Goal: Check status: Check status

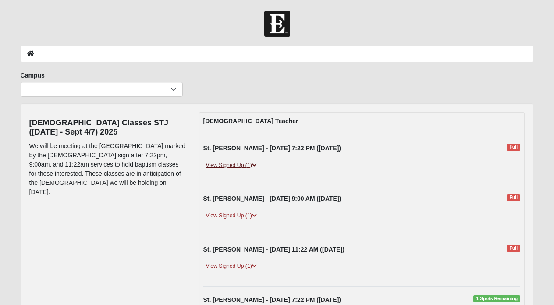
click at [256, 164] on icon at bounding box center [254, 165] width 5 height 5
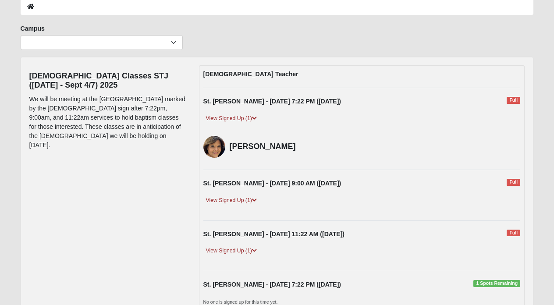
scroll to position [47, 0]
click at [252, 199] on link "View Signed Up (1)" at bounding box center [231, 199] width 56 height 9
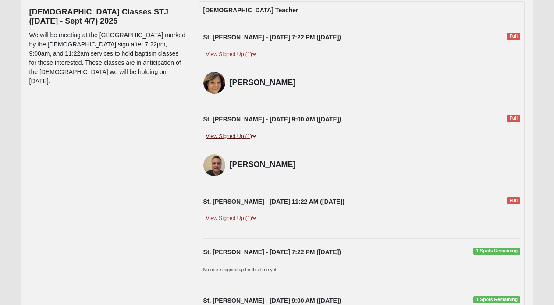
scroll to position [112, 0]
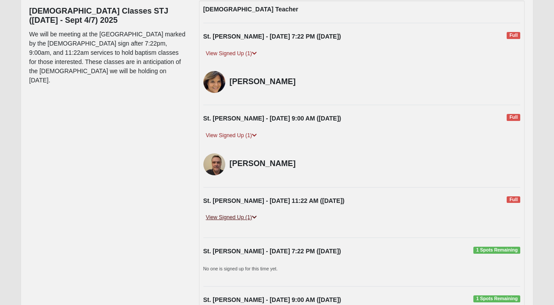
click at [253, 219] on icon at bounding box center [254, 217] width 5 height 5
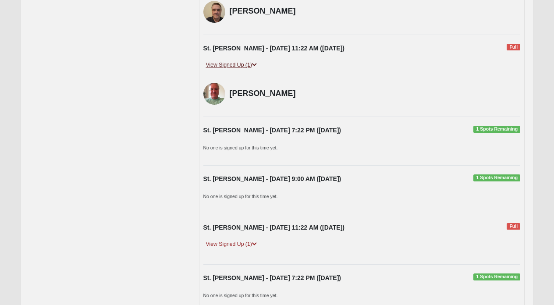
scroll to position [272, 0]
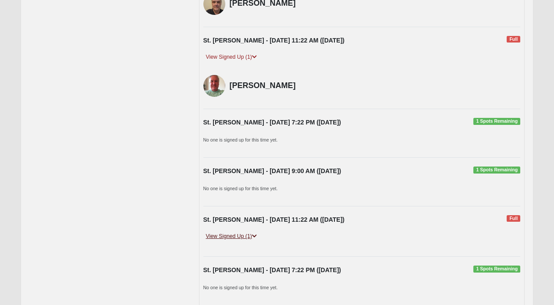
click at [256, 239] on icon at bounding box center [254, 236] width 5 height 5
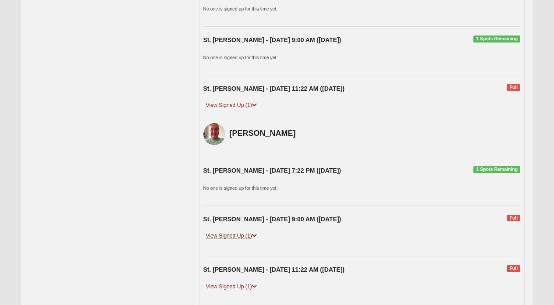
click at [253, 234] on icon at bounding box center [254, 235] width 5 height 5
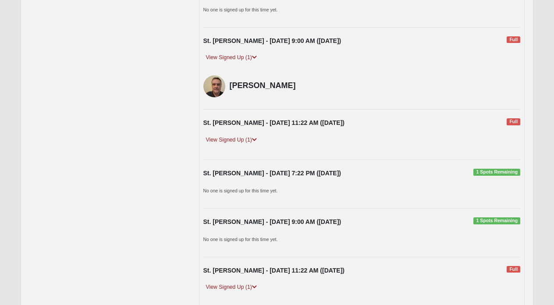
scroll to position [584, 0]
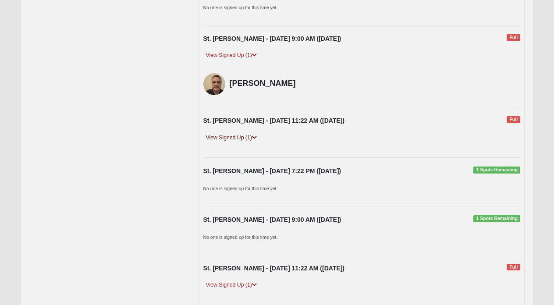
click at [253, 134] on link "View Signed Up (1)" at bounding box center [231, 137] width 56 height 9
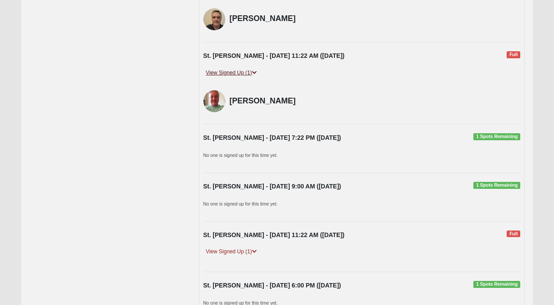
scroll to position [674, 0]
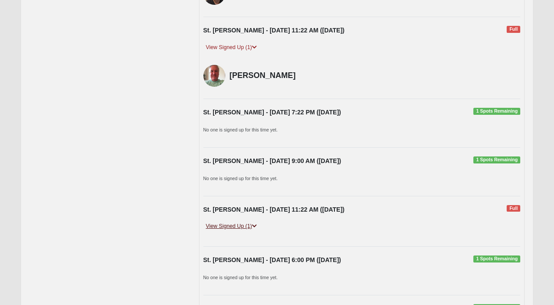
click at [251, 226] on link "View Signed Up (1)" at bounding box center [231, 226] width 56 height 9
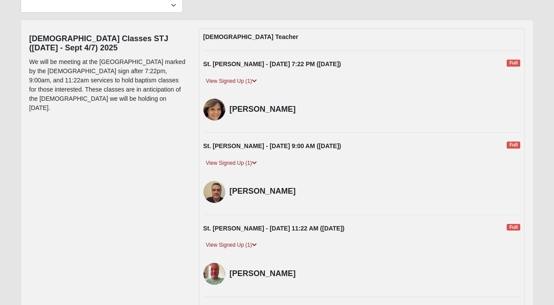
scroll to position [0, 0]
